Goal: Find specific page/section

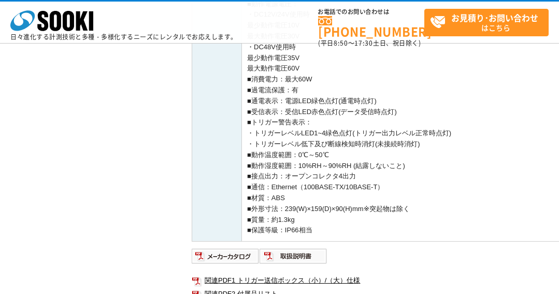
scroll to position [622, 0]
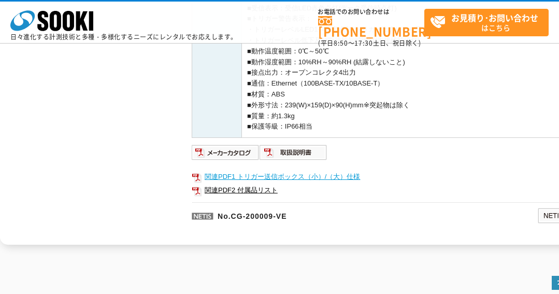
click at [300, 176] on link "関連PDF1 トリガー送信ボックス（小）/（大）仕様" at bounding box center [399, 176] width 415 height 13
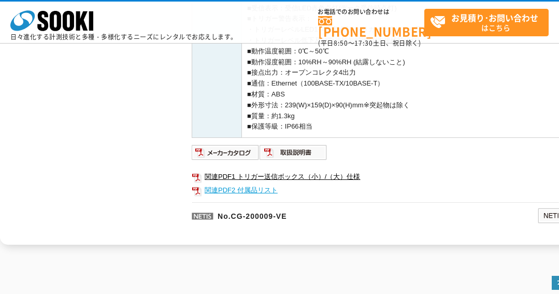
click at [244, 191] on link "関連PDF2 付属品リスト" at bounding box center [399, 190] width 415 height 13
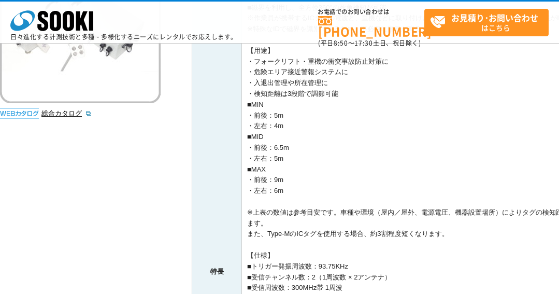
scroll to position [0, 0]
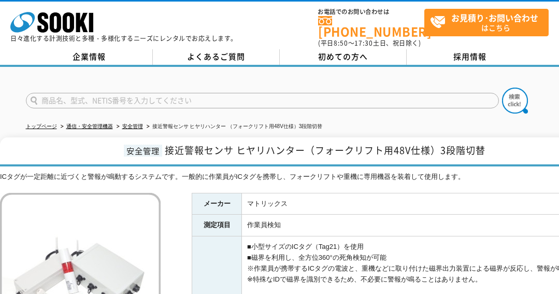
click at [217, 95] on input "text" at bounding box center [262, 101] width 473 height 16
type input "商品名、型式、NETIS番号を入力してください"
click at [100, 94] on input "text" at bounding box center [262, 101] width 473 height 16
paste input "MXDU HT 001"
type input "MXDU HT 001"
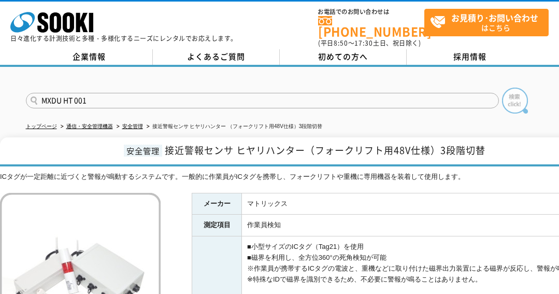
click at [509, 96] on img at bounding box center [515, 101] width 26 height 26
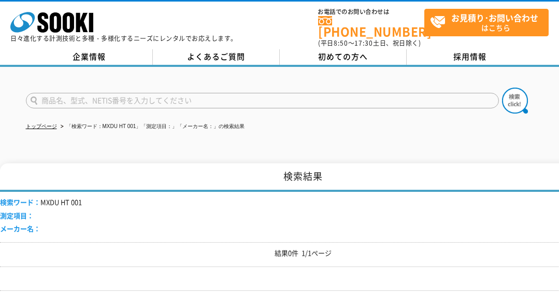
click at [272, 96] on input "text" at bounding box center [262, 101] width 473 height 16
paste input "MXDU HT 001"
type input "MXDU HT 001"
click at [512, 94] on img at bounding box center [515, 101] width 26 height 26
